Goal: Task Accomplishment & Management: Use online tool/utility

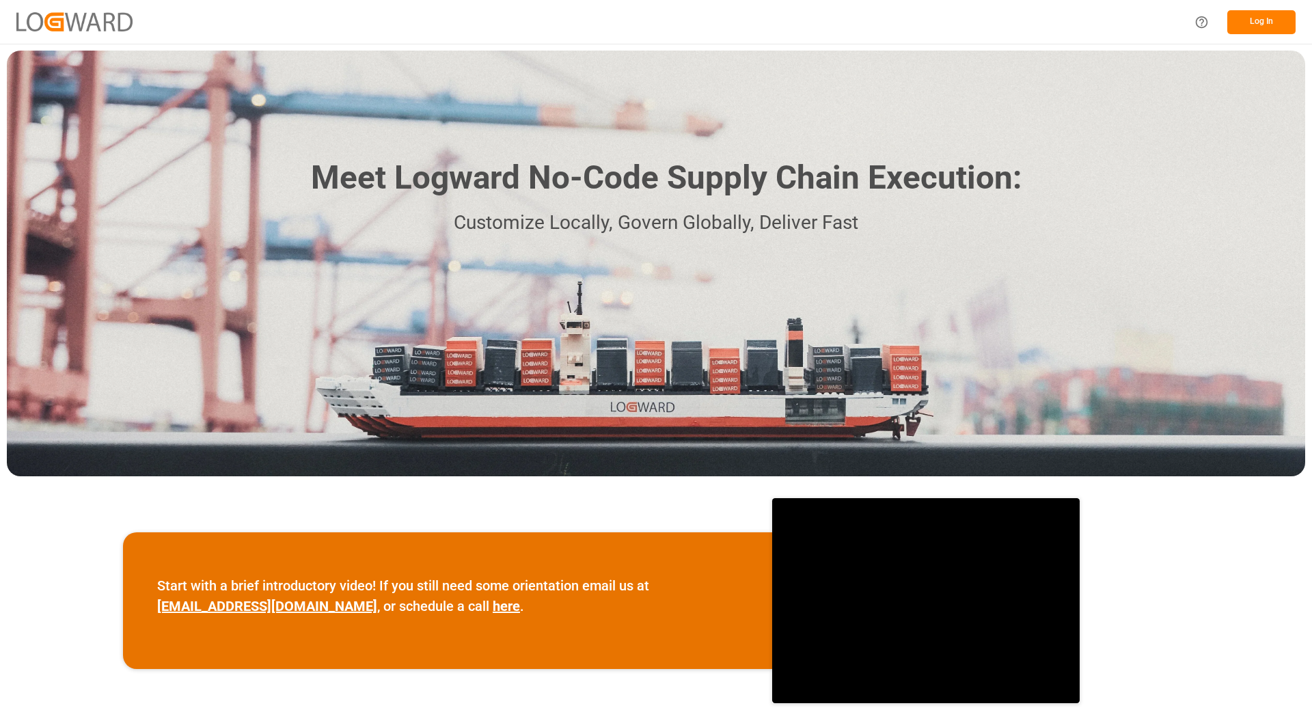
click at [1256, 23] on button "Log In" at bounding box center [1262, 22] width 68 height 24
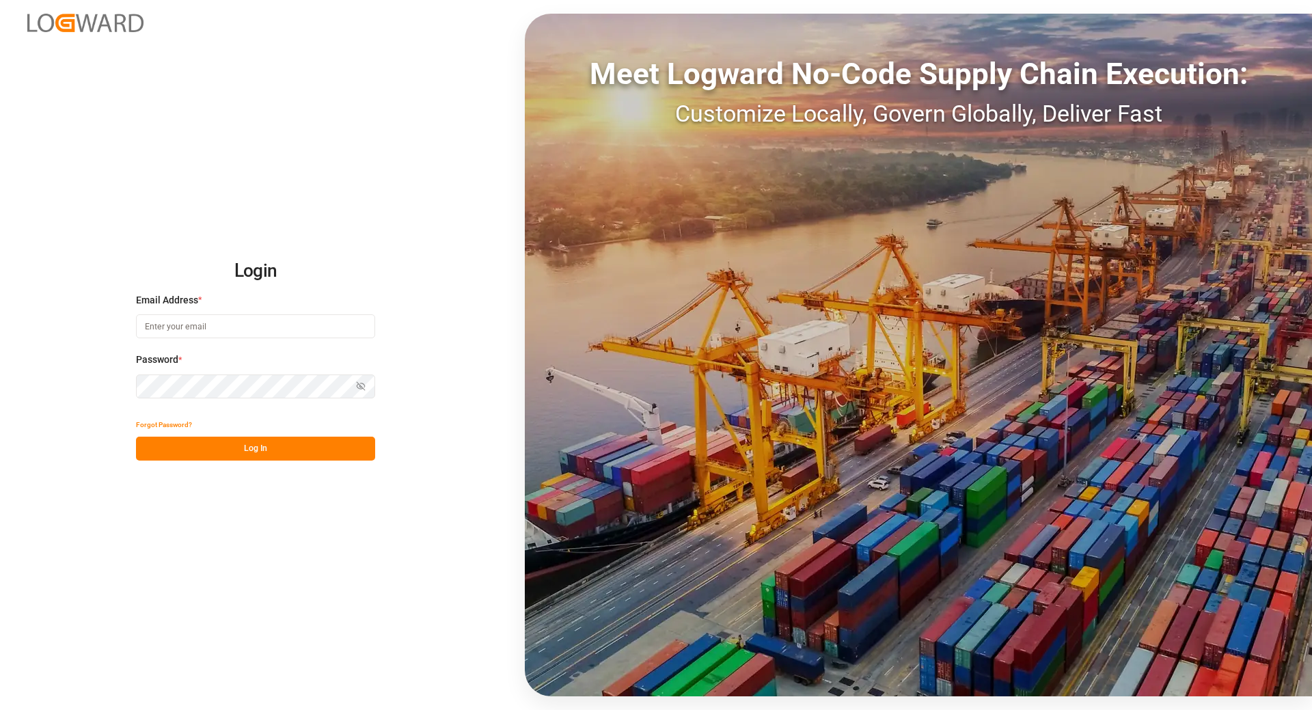
type input "[EMAIL_ADDRESS][DOMAIN_NAME]"
click at [184, 443] on button "Log In" at bounding box center [255, 449] width 239 height 24
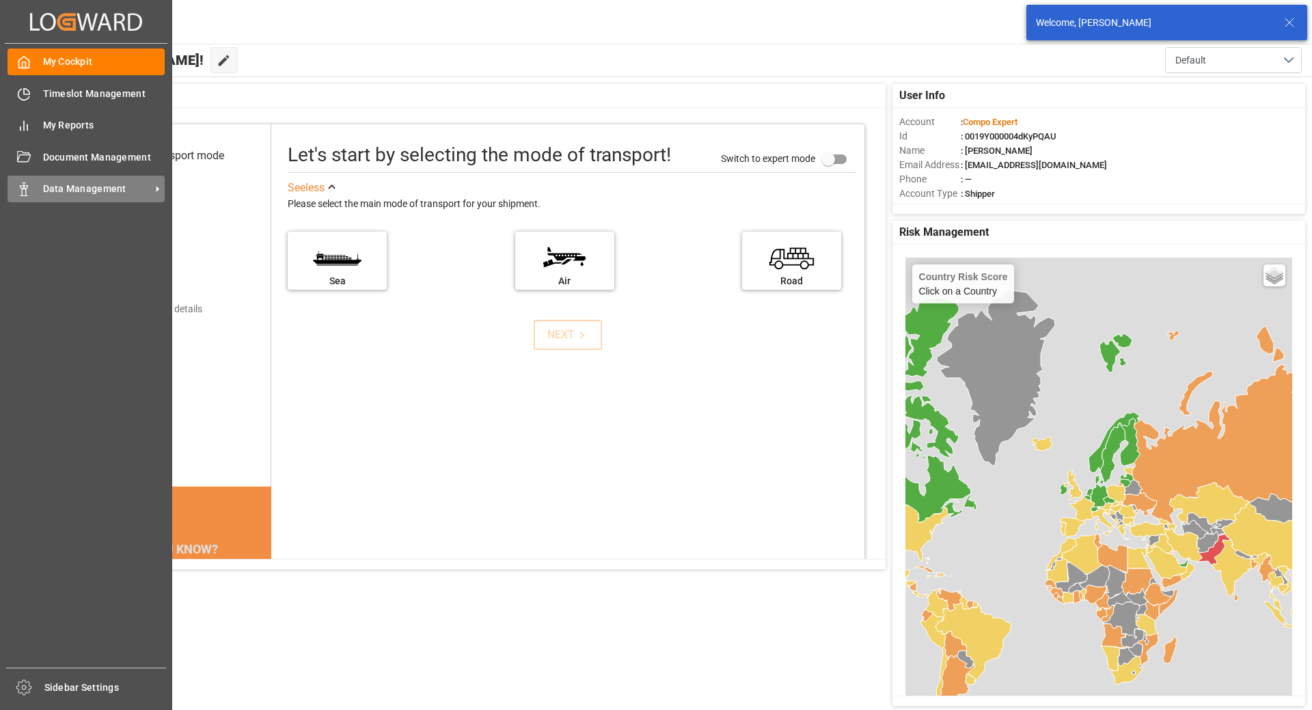
click at [33, 189] on div "Data Management Data Management" at bounding box center [86, 189] width 157 height 27
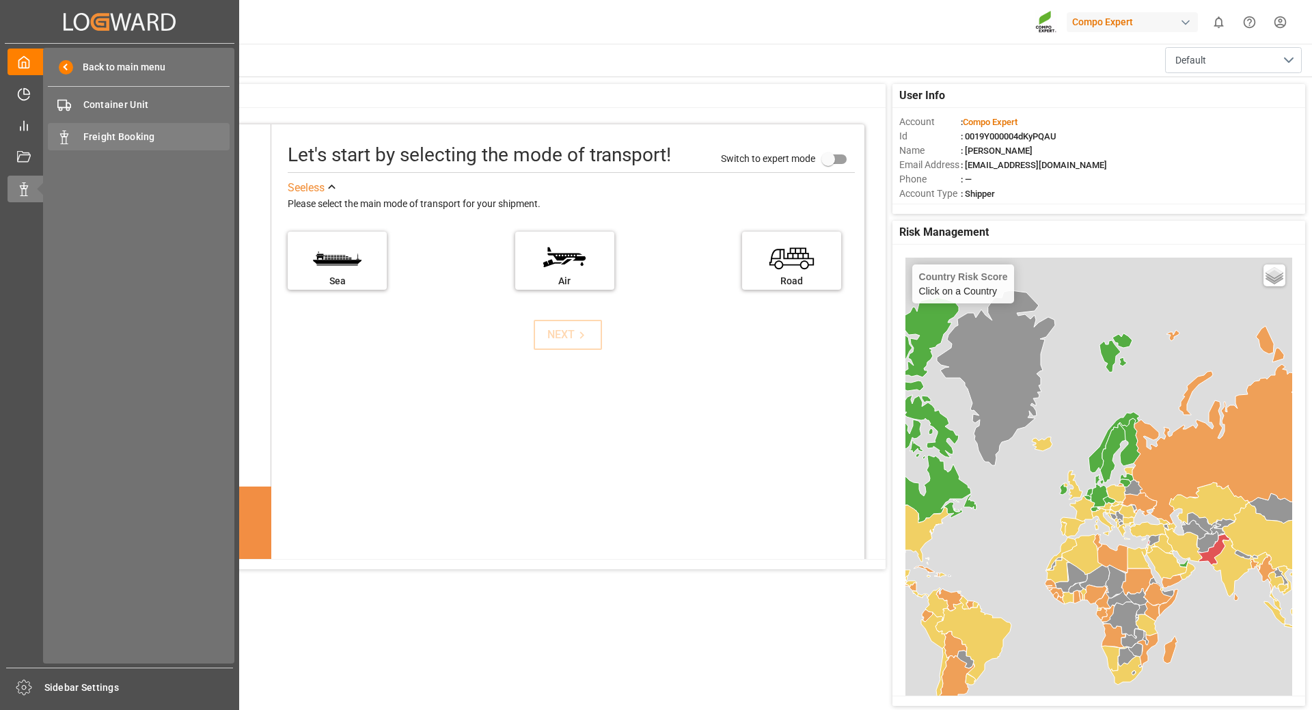
click at [130, 131] on span "Freight Booking" at bounding box center [156, 137] width 147 height 14
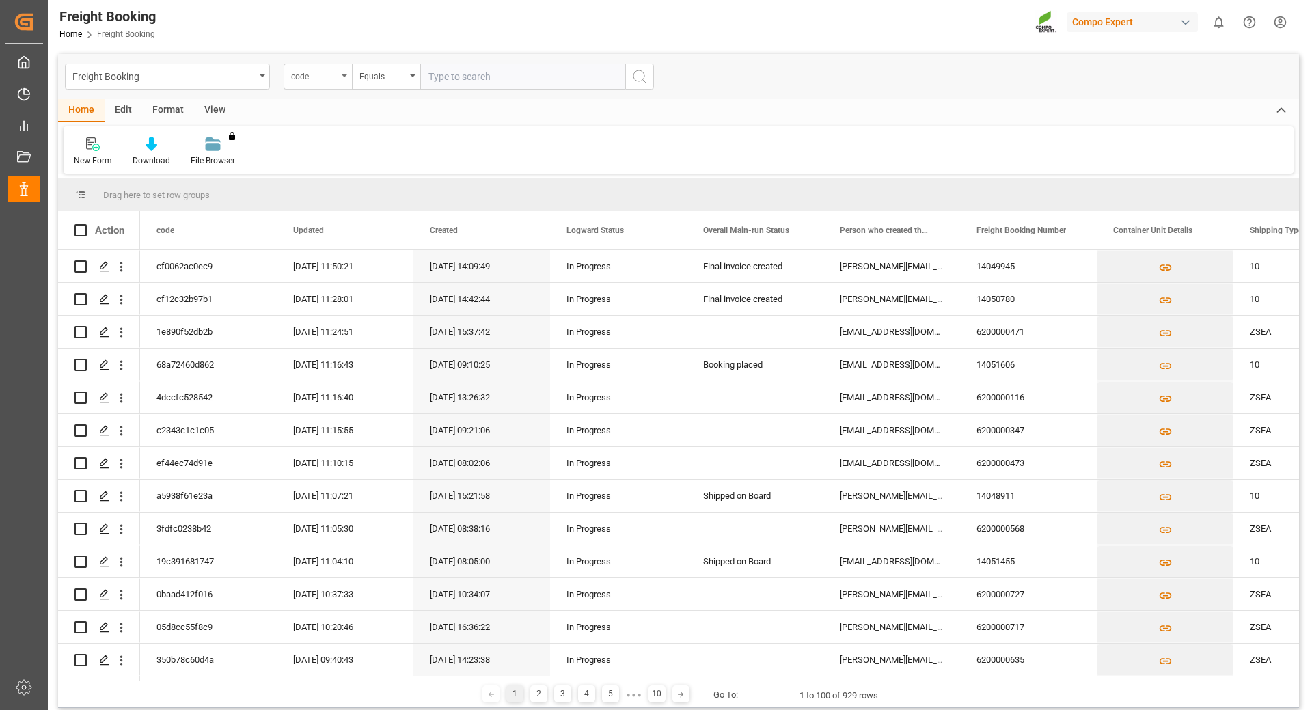
click at [340, 73] on div "code" at bounding box center [318, 77] width 68 height 26
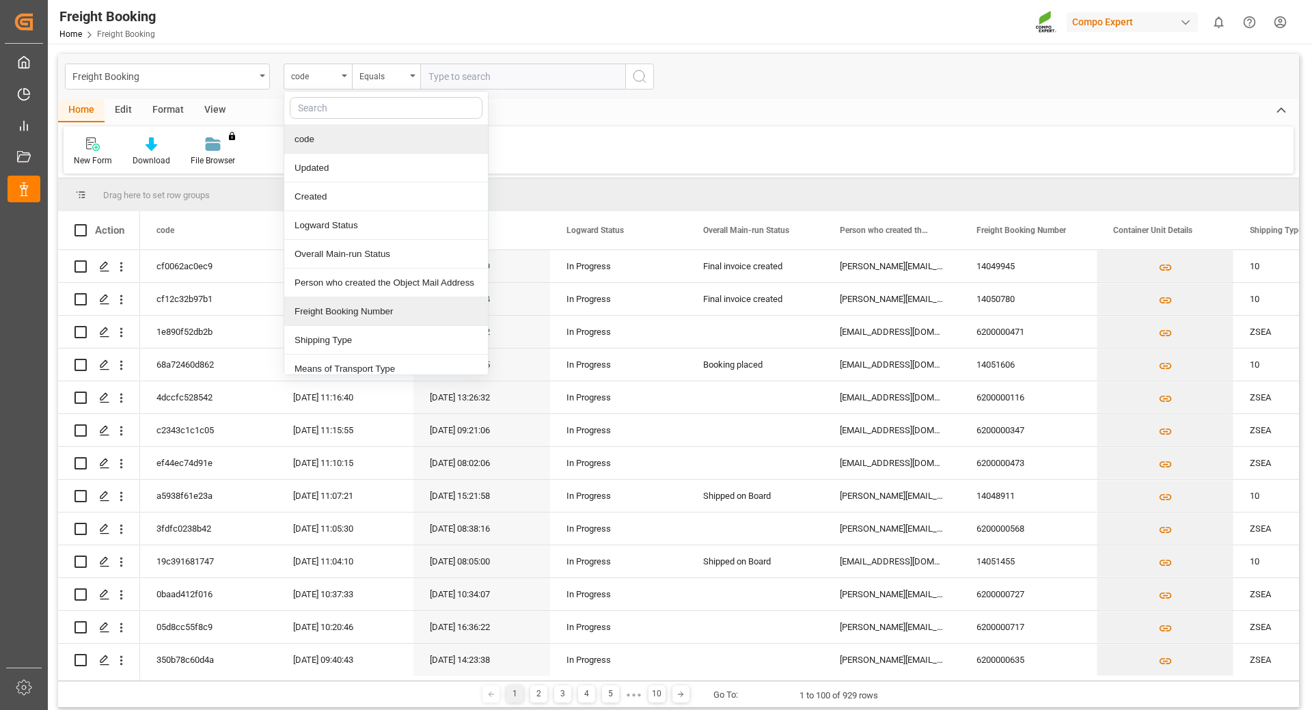
click at [327, 316] on div "Freight Booking Number" at bounding box center [386, 311] width 204 height 29
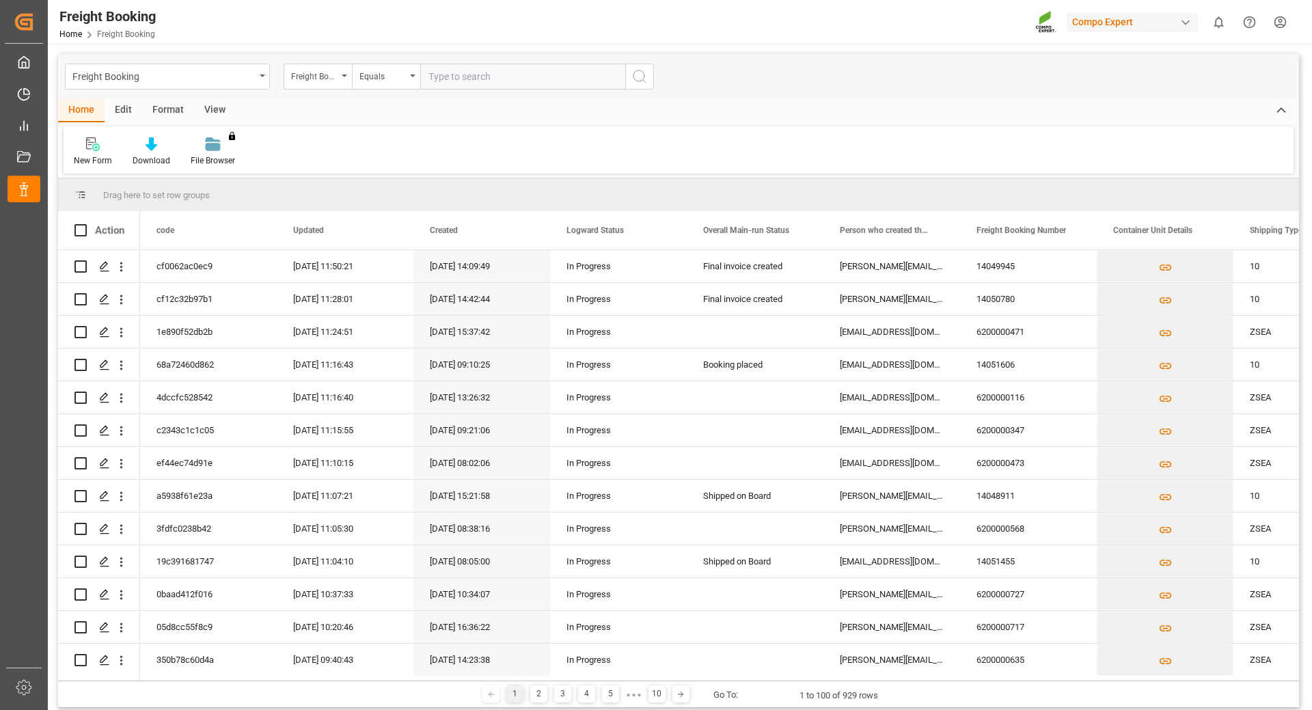
click at [465, 75] on input "text" at bounding box center [522, 77] width 205 height 26
type input "6200000706"
click at [632, 75] on icon "search button" at bounding box center [640, 76] width 16 height 16
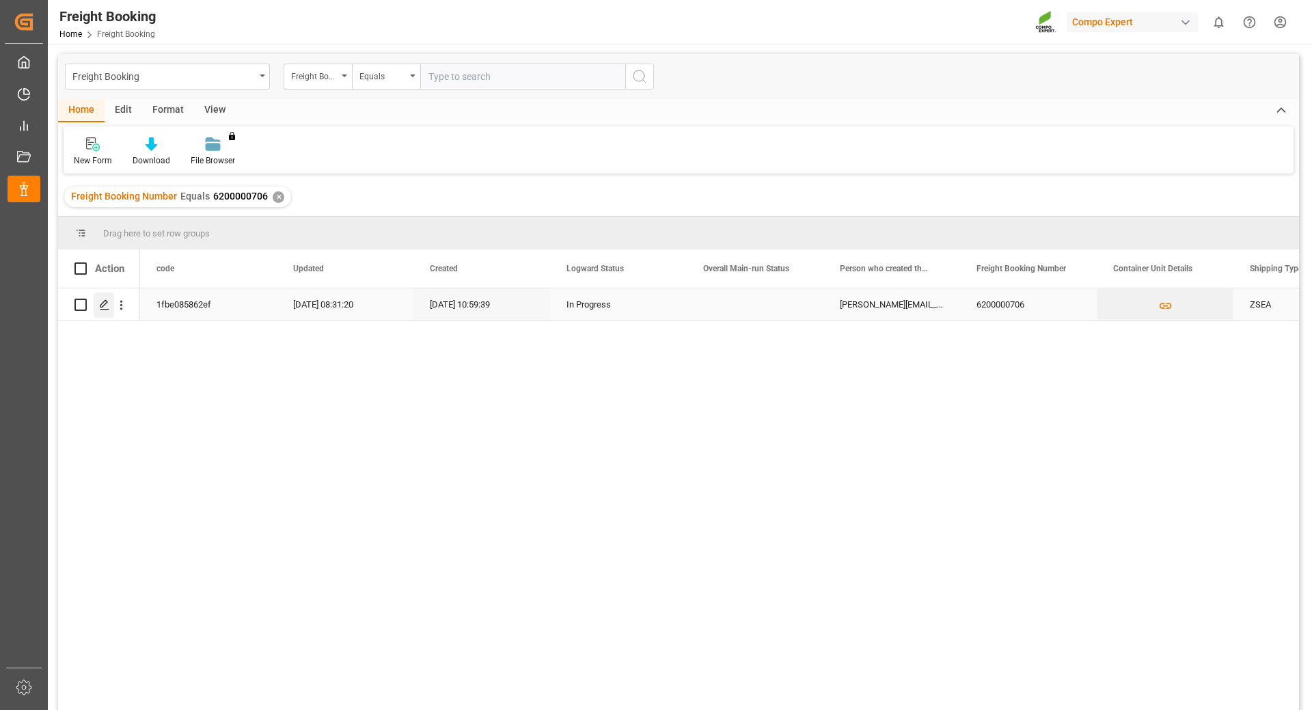
click at [105, 310] on line "Press SPACE to select this row." at bounding box center [104, 310] width 8 height 0
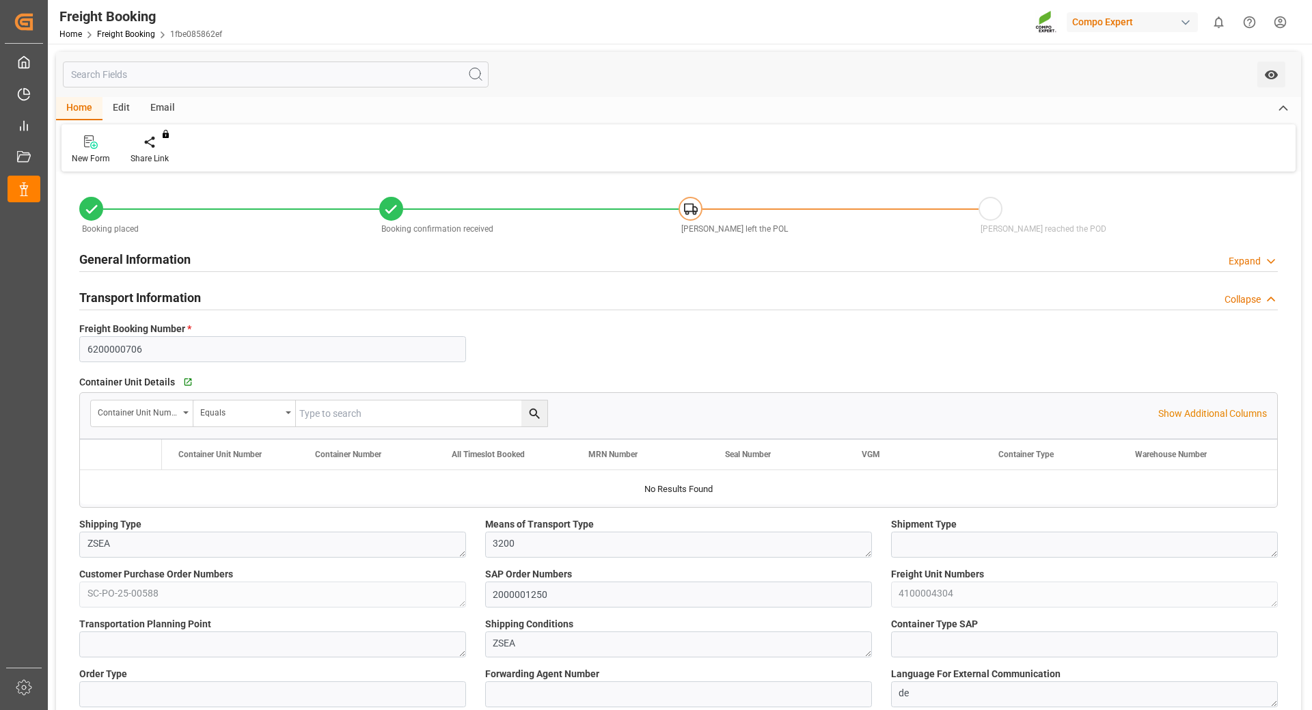
type input "9619426"
type input "NLRTM"
type input "EGEDK"
type input "0"
type input "26290.4"
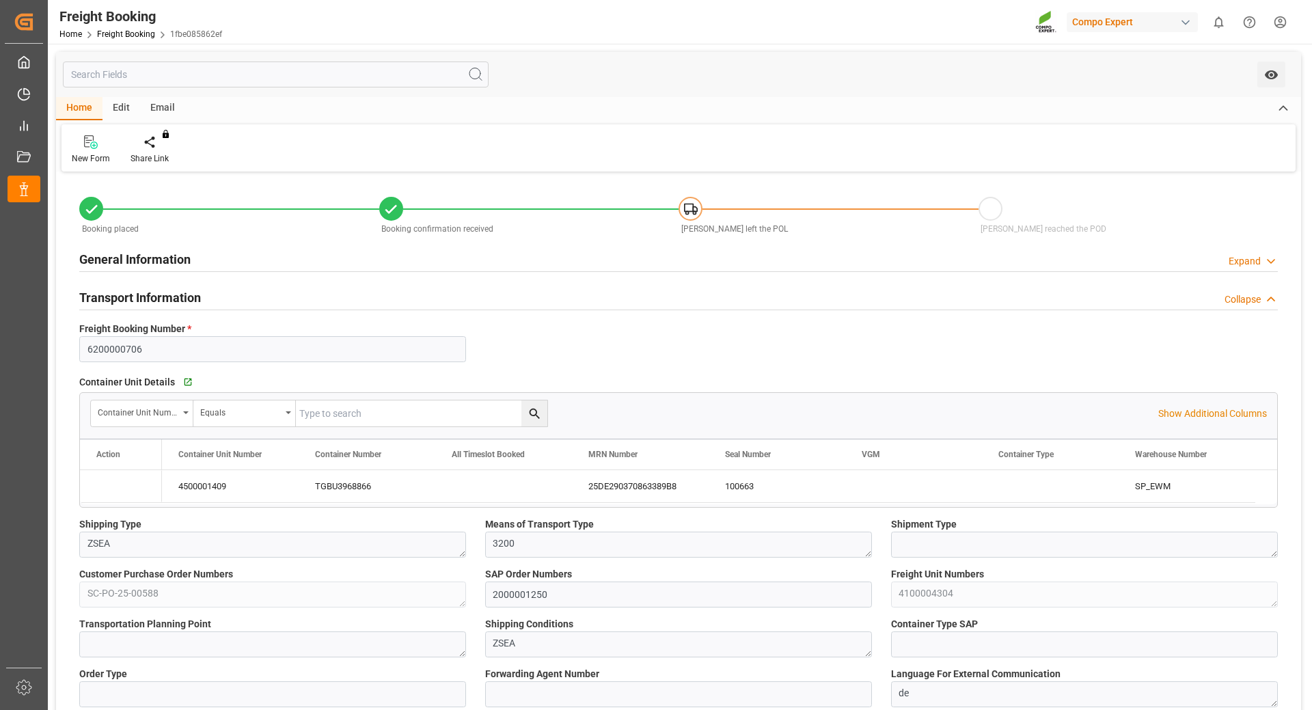
type input "[DATE] 01:00"
type input "[DATE] 02:00"
type input "[DATE] 10:59"
type input "[DATE] 11:05"
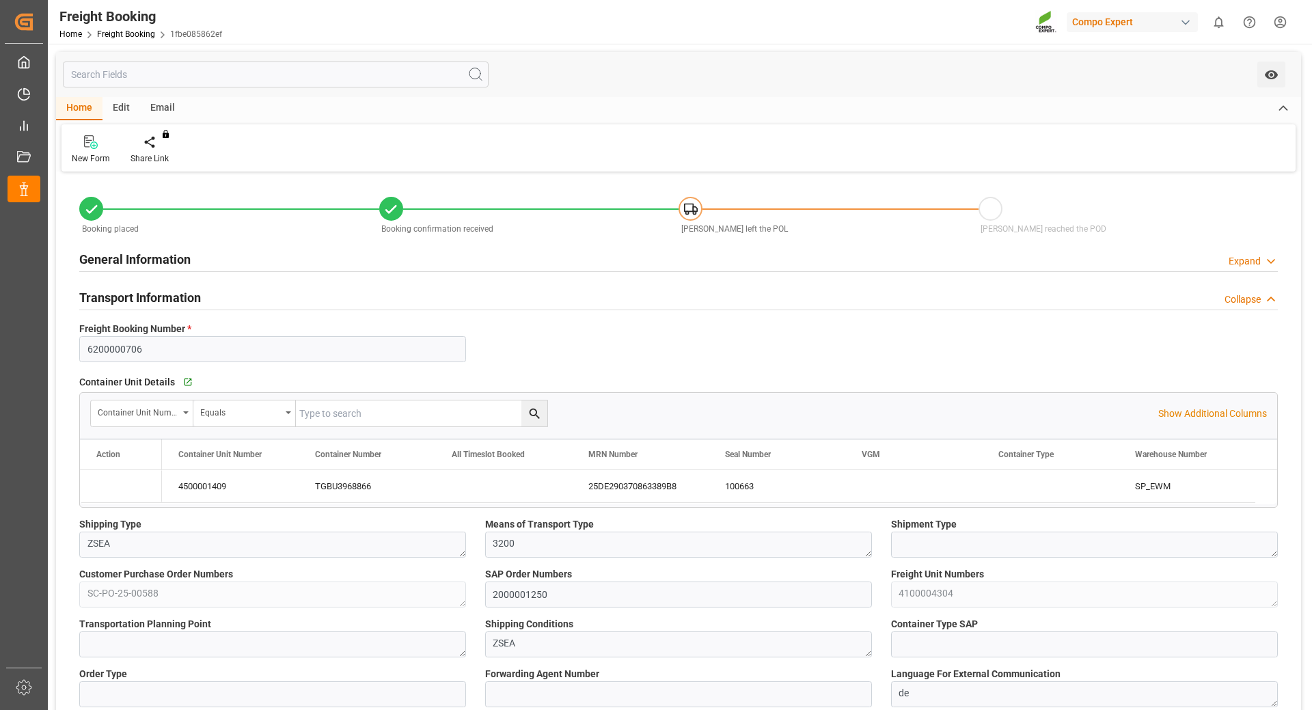
type input "[DATE] 11:05"
type input "[DATE] 11:04"
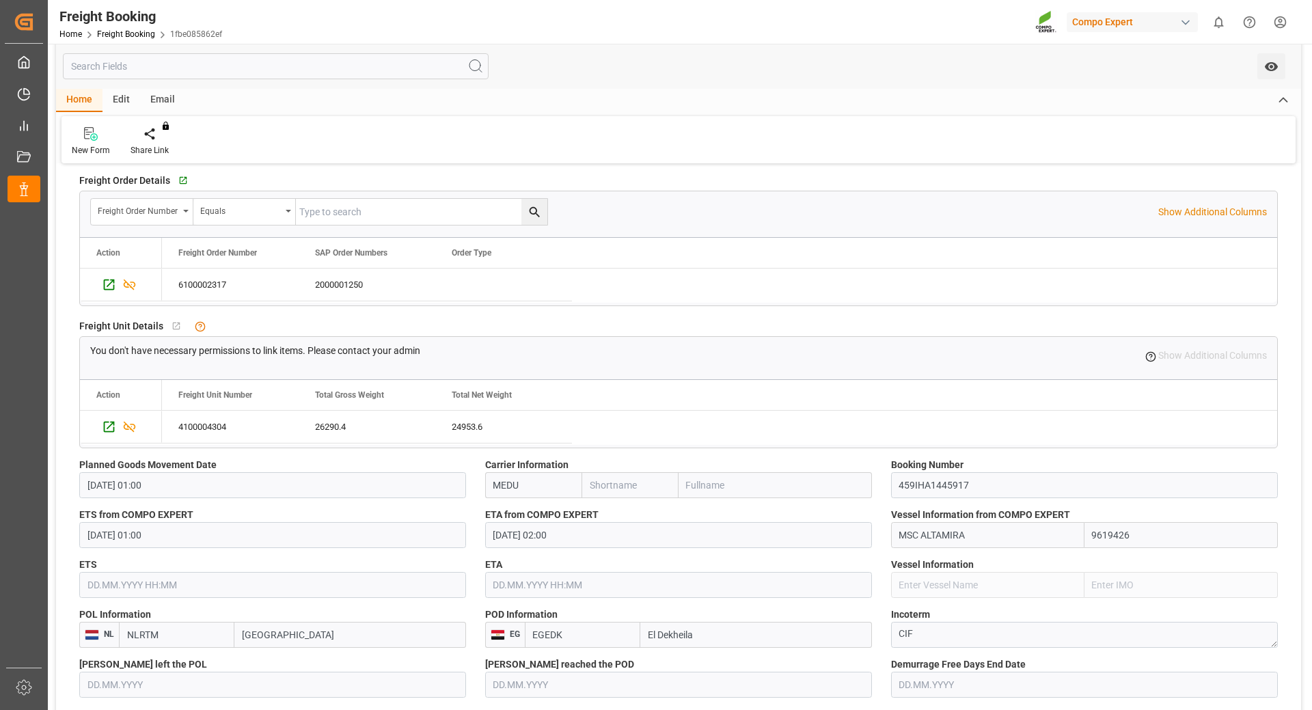
scroll to position [615, 0]
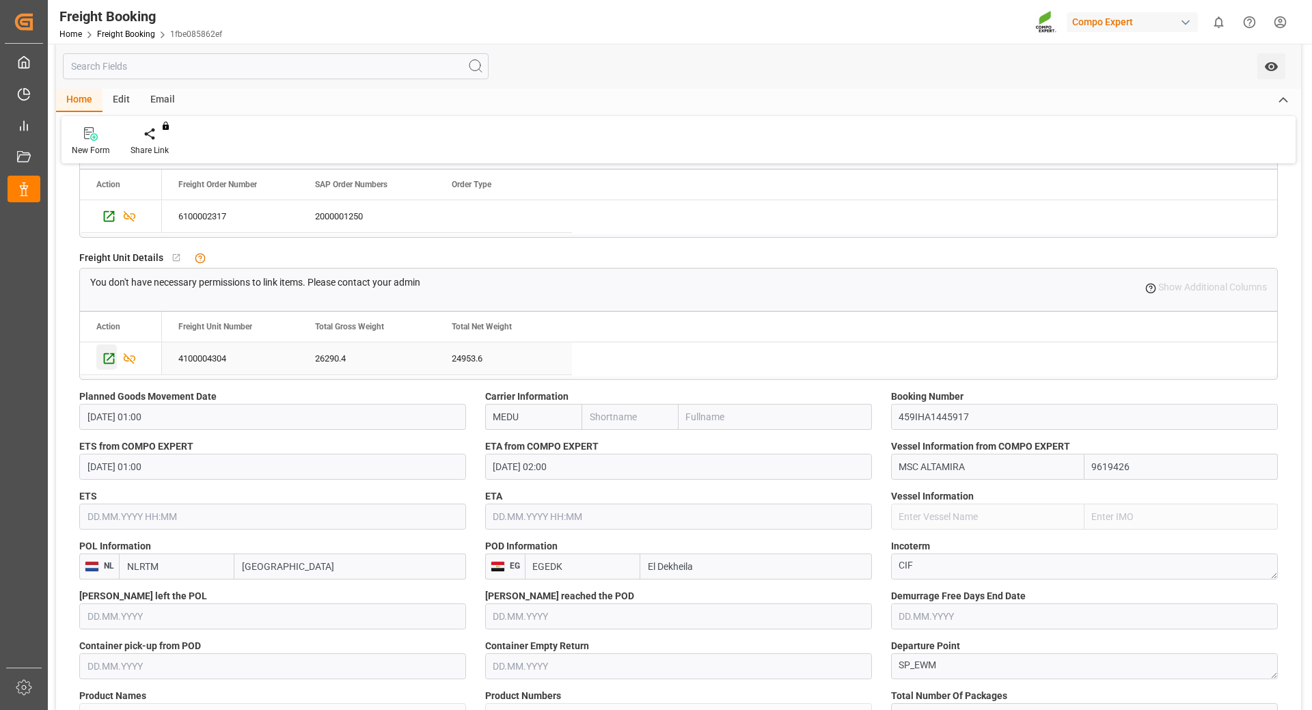
click at [109, 360] on icon "Press SPACE to select this row." at bounding box center [109, 358] width 14 height 14
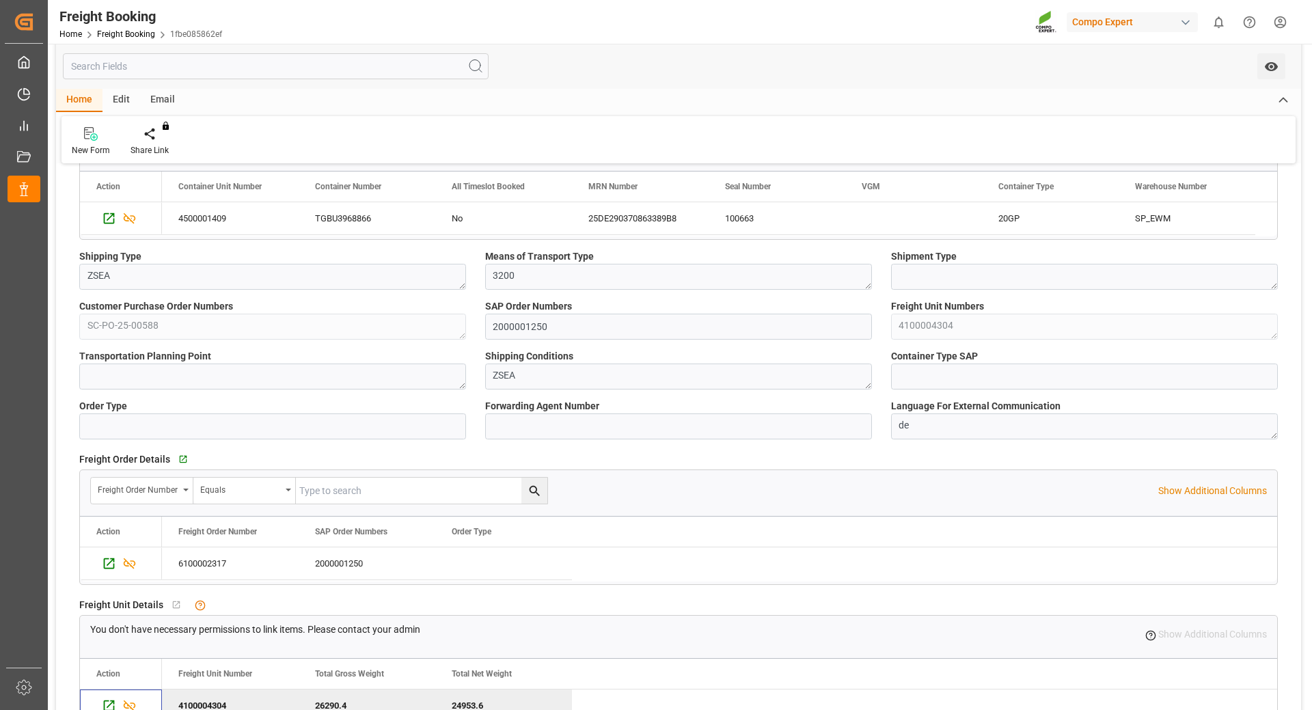
scroll to position [0, 0]
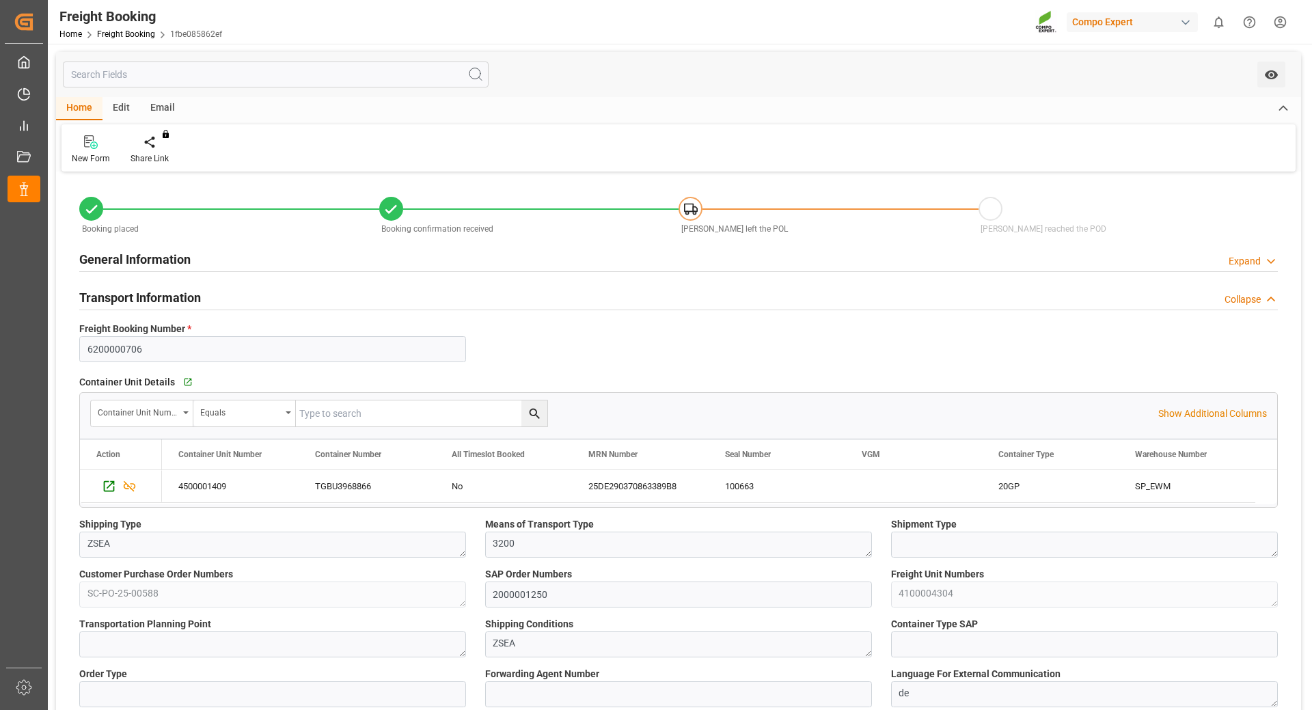
click at [1280, 25] on html "Created by potrace 1.15, written by [PERSON_NAME] [DATE]-[DATE] Created by potr…" at bounding box center [656, 355] width 1312 height 710
click at [1050, 200] on span "Logout" at bounding box center [1042, 201] width 36 height 12
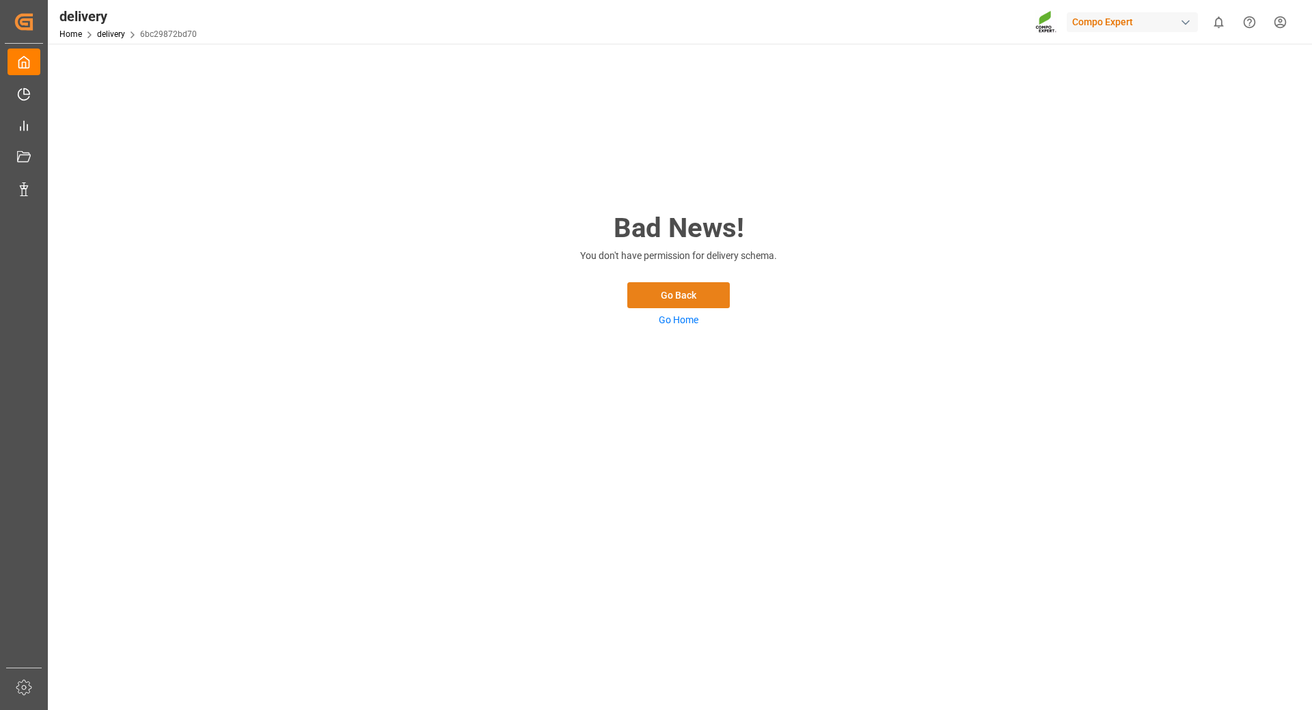
click at [705, 306] on button "Go Back" at bounding box center [678, 295] width 103 height 26
click at [679, 295] on button "Go Back" at bounding box center [678, 295] width 103 height 26
drag, startPoint x: 683, startPoint y: 297, endPoint x: 687, endPoint y: 303, distance: 7.0
click at [683, 299] on button "Go Back" at bounding box center [678, 295] width 103 height 26
